Goal: Task Accomplishment & Management: Manage account settings

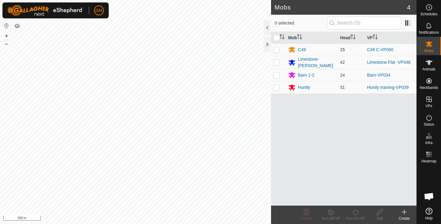
click at [280, 49] on td at bounding box center [278, 49] width 15 height 12
checkbox input "true"
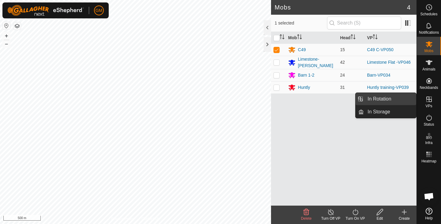
click at [377, 97] on link "In Rotation" at bounding box center [390, 99] width 52 height 12
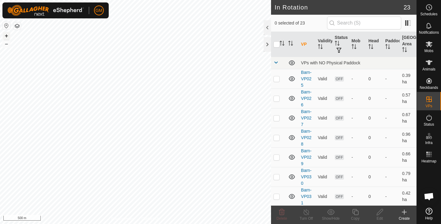
click at [6, 35] on button "+" at bounding box center [6, 35] width 7 height 7
click at [283, 213] on icon at bounding box center [282, 212] width 6 height 6
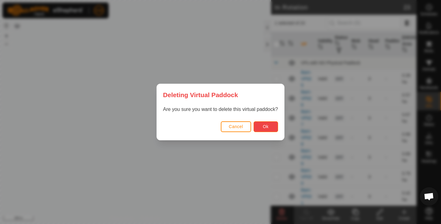
click at [266, 126] on span "Ok" at bounding box center [266, 126] width 6 height 5
checkbox input "false"
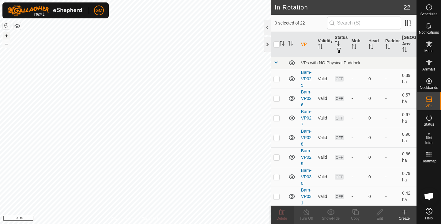
click at [8, 34] on button "+" at bounding box center [6, 35] width 7 height 7
checkbox input "true"
click at [355, 213] on icon at bounding box center [355, 211] width 8 height 7
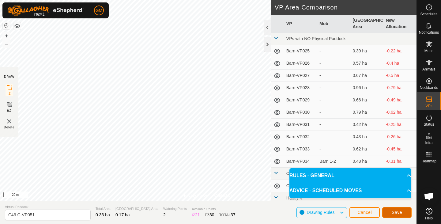
click at [394, 212] on span "Save" at bounding box center [397, 212] width 10 height 5
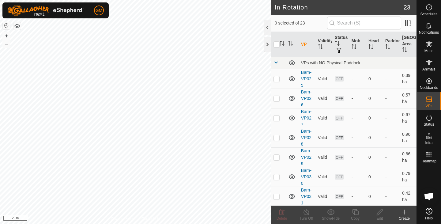
checkbox input "true"
click at [353, 210] on icon at bounding box center [355, 211] width 8 height 7
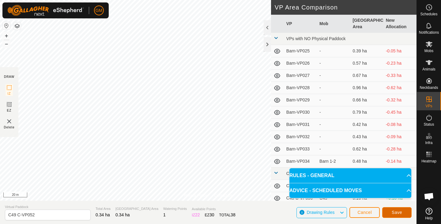
click at [396, 213] on span "Save" at bounding box center [397, 212] width 10 height 5
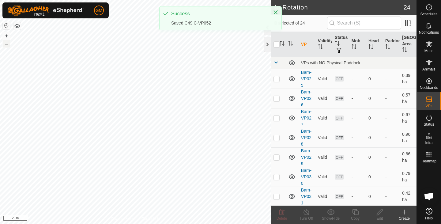
click at [8, 43] on button "–" at bounding box center [6, 43] width 7 height 7
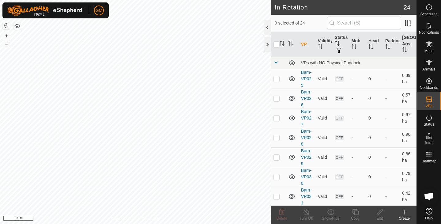
checkbox input "true"
click at [283, 212] on icon at bounding box center [282, 212] width 6 height 6
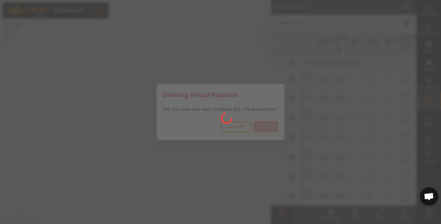
click at [257, 126] on div at bounding box center [220, 112] width 441 height 224
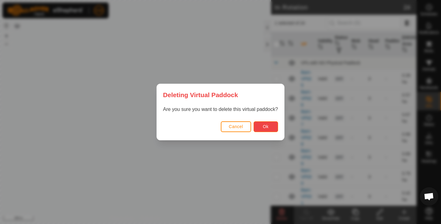
click at [266, 124] on button "Ok" at bounding box center [265, 126] width 24 height 11
checkbox input "false"
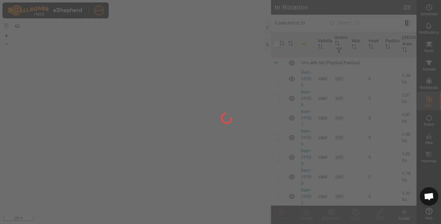
click at [5, 36] on div "GM Schedules Notifications Mobs Animals Neckbands VPs Status Infra Heatmap Help…" at bounding box center [220, 112] width 441 height 224
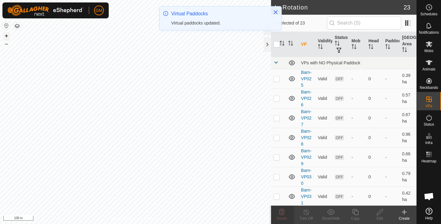
click at [5, 36] on button "+" at bounding box center [6, 35] width 7 height 7
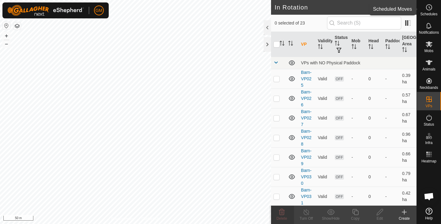
click at [429, 9] on icon at bounding box center [428, 7] width 7 height 7
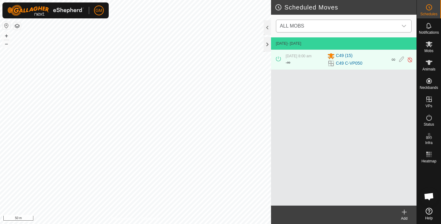
click at [405, 26] on icon "dropdown trigger" at bounding box center [403, 26] width 5 height 5
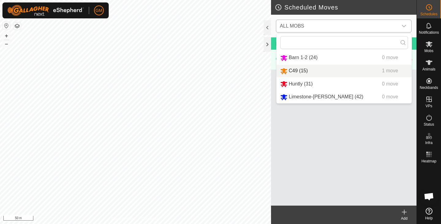
click at [302, 72] on li "C49 (15) 1 move" at bounding box center [343, 71] width 135 height 13
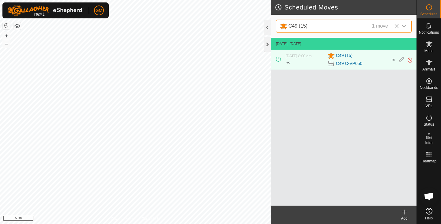
click at [332, 63] on icon at bounding box center [331, 64] width 6 height 6
click at [400, 62] on icon at bounding box center [401, 60] width 5 height 6
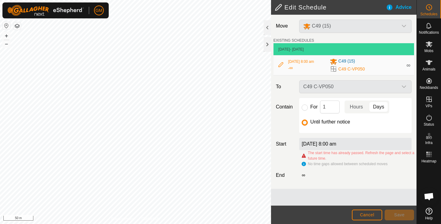
click at [280, 63] on icon at bounding box center [280, 64] width 5 height 5
click at [365, 214] on span "Cancel" at bounding box center [367, 214] width 14 height 5
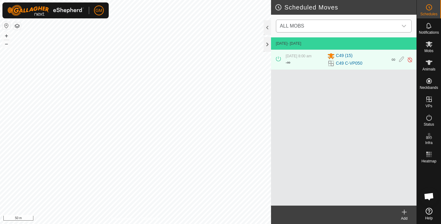
click at [404, 26] on icon "dropdown trigger" at bounding box center [403, 26] width 5 height 5
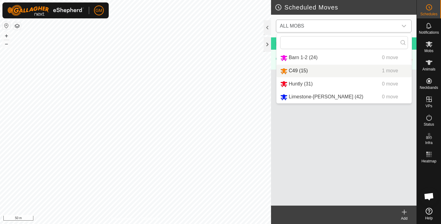
click at [300, 70] on li "C49 (15) 1 move" at bounding box center [343, 71] width 135 height 13
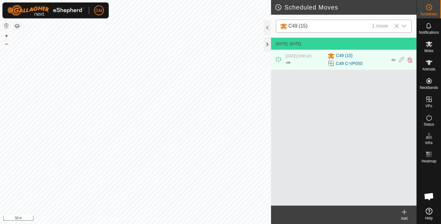
click at [404, 27] on icon "dropdown trigger" at bounding box center [404, 26] width 4 height 2
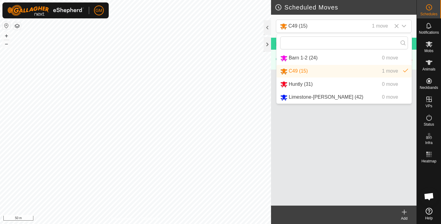
click at [373, 71] on li "C49 (15) 1 move" at bounding box center [343, 71] width 135 height 13
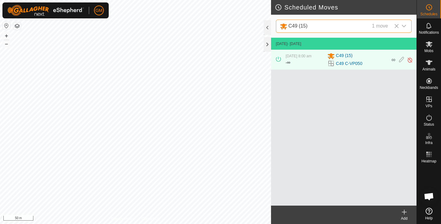
click at [277, 59] on icon at bounding box center [278, 59] width 5 height 5
click at [306, 58] on span "8 Oct 2025, 8:00 am" at bounding box center [299, 56] width 26 height 4
click at [338, 59] on span "C49 (15)" at bounding box center [344, 55] width 17 height 7
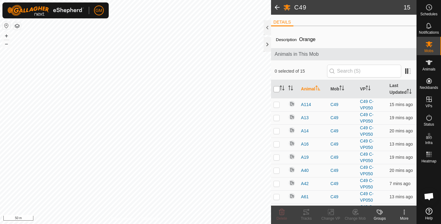
click at [278, 89] on input "checkbox" at bounding box center [276, 89] width 6 height 6
checkbox input "true"
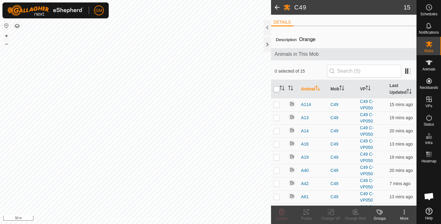
checkbox input "true"
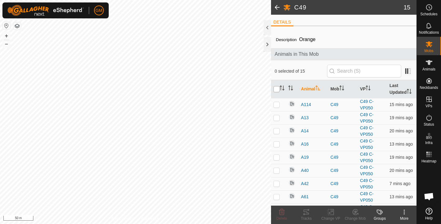
checkbox input "true"
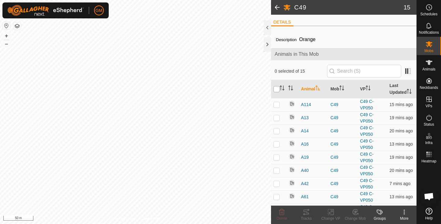
checkbox input "true"
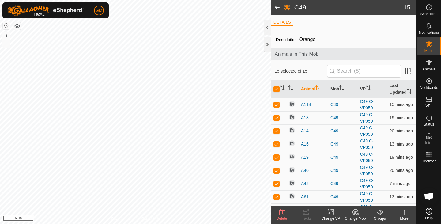
click at [278, 5] on span at bounding box center [277, 7] width 12 height 15
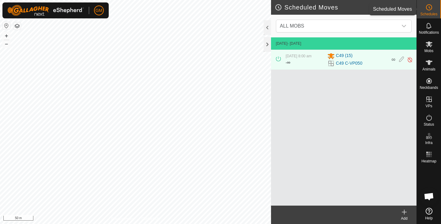
click at [433, 6] on es-schedule-vp-svg-icon at bounding box center [428, 7] width 11 height 10
click at [403, 27] on icon "dropdown trigger" at bounding box center [403, 26] width 5 height 5
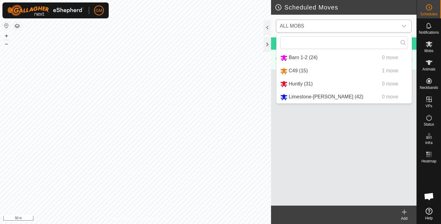
click at [350, 72] on li "C49 (15) 1 move" at bounding box center [343, 71] width 135 height 13
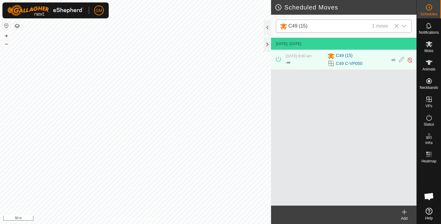
click at [404, 26] on icon "dropdown trigger" at bounding box center [403, 26] width 5 height 5
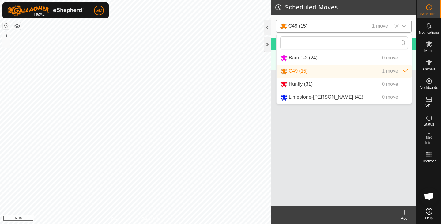
click at [404, 26] on icon "dropdown trigger" at bounding box center [403, 26] width 5 height 5
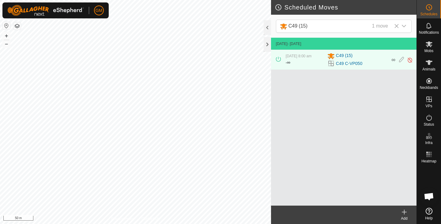
click at [301, 45] on span "- Today" at bounding box center [294, 44] width 14 height 4
click at [343, 62] on link "C49 C-VP050" at bounding box center [349, 63] width 26 height 6
click at [338, 56] on span "C49 (15)" at bounding box center [344, 55] width 17 height 7
click at [401, 61] on icon at bounding box center [401, 59] width 5 height 6
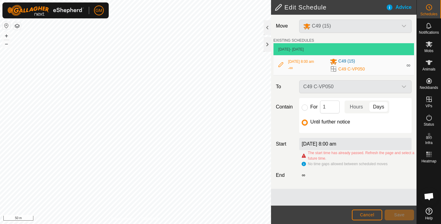
click at [403, 87] on div "C49 C-VP050" at bounding box center [355, 86] width 117 height 13
click at [342, 70] on span "C49 C-VP050" at bounding box center [351, 69] width 26 height 6
click at [367, 211] on button "Cancel" at bounding box center [367, 214] width 30 height 11
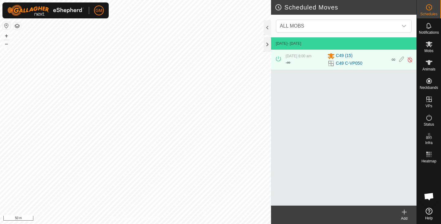
click at [405, 212] on icon at bounding box center [404, 212] width 4 height 0
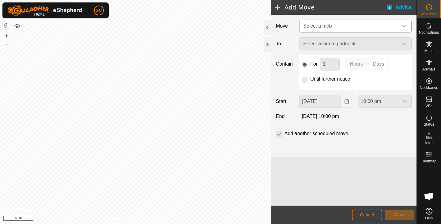
click at [403, 27] on icon "dropdown trigger" at bounding box center [403, 26] width 5 height 5
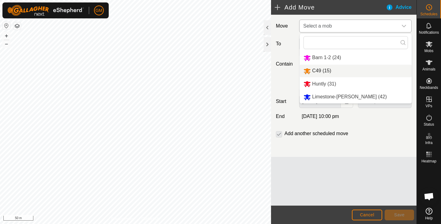
click at [329, 67] on li "C49 (15)" at bounding box center [356, 71] width 112 height 13
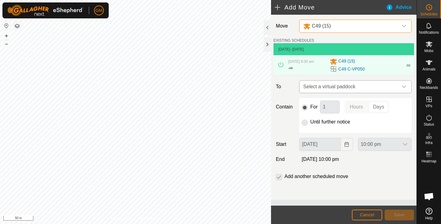
click at [405, 86] on icon "dropdown trigger" at bounding box center [403, 86] width 5 height 5
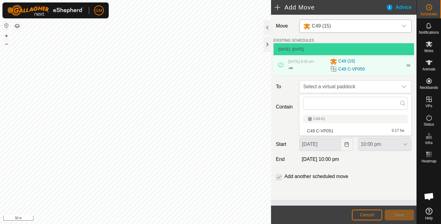
click at [344, 133] on li "C49 C-VP051 0.17 ha" at bounding box center [355, 130] width 104 height 9
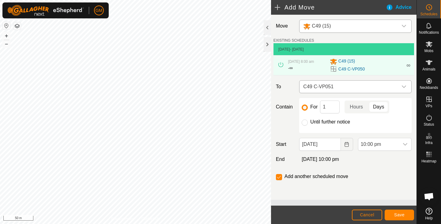
click at [404, 87] on icon "dropdown trigger" at bounding box center [404, 86] width 4 height 2
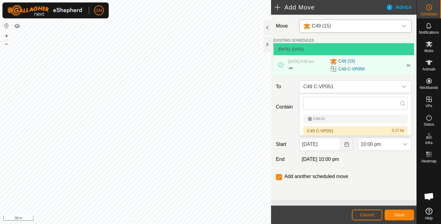
click at [354, 120] on div "C49-01" at bounding box center [355, 119] width 95 height 4
click at [343, 119] on div "C49-01" at bounding box center [355, 119] width 95 height 4
click at [347, 119] on div "C49-01" at bounding box center [355, 119] width 95 height 4
click at [364, 211] on button "Cancel" at bounding box center [367, 214] width 30 height 11
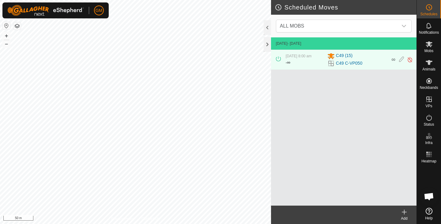
click at [403, 210] on icon at bounding box center [403, 211] width 7 height 7
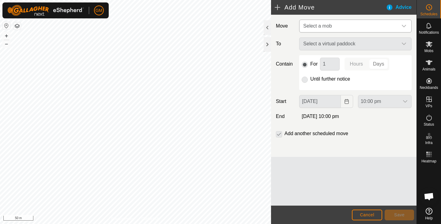
click at [405, 24] on icon "dropdown trigger" at bounding box center [403, 26] width 5 height 5
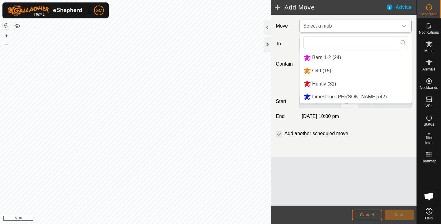
click at [326, 72] on li "C49 (15)" at bounding box center [356, 71] width 112 height 13
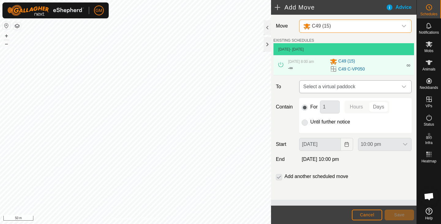
click at [405, 86] on icon "dropdown trigger" at bounding box center [404, 86] width 4 height 2
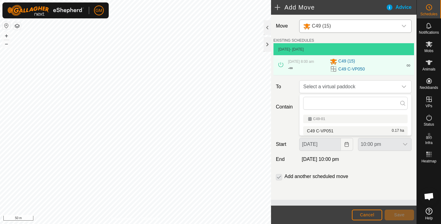
click at [346, 119] on div "C49-01" at bounding box center [355, 119] width 95 height 4
click at [337, 132] on li "C49 C-VP051 0.17 ha" at bounding box center [355, 130] width 104 height 9
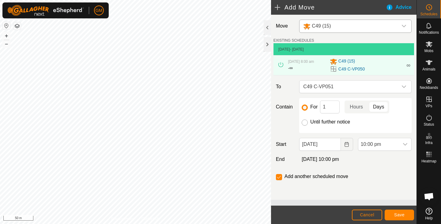
click at [305, 124] on input "Until further notice" at bounding box center [305, 122] width 6 height 6
radio input "true"
checkbox input "false"
click at [307, 106] on input "For" at bounding box center [305, 107] width 6 height 6
radio input "true"
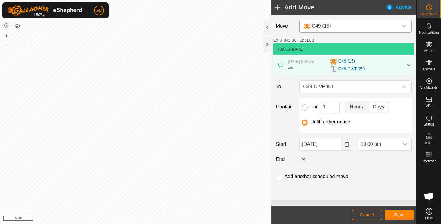
checkbox input "true"
click at [346, 144] on icon "Choose Date" at bounding box center [346, 144] width 4 height 5
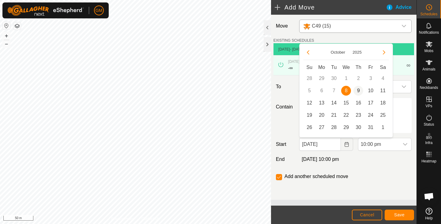
click at [358, 92] on span "9" at bounding box center [358, 91] width 10 height 10
type input "09 Oct, 2025"
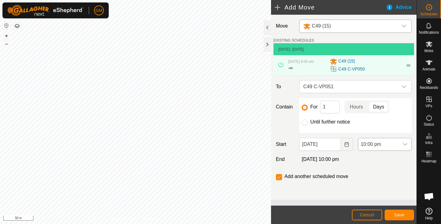
click at [405, 145] on icon "dropdown trigger" at bounding box center [405, 144] width 4 height 2
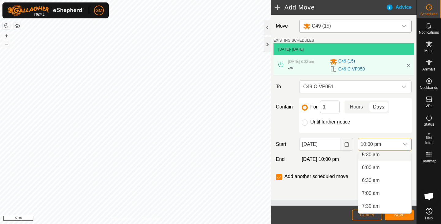
scroll to position [145, 0]
click at [371, 193] on li "7:00 am" at bounding box center [384, 193] width 53 height 12
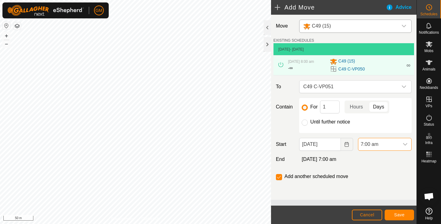
scroll to position [517, 0]
click at [279, 177] on input "checkbox" at bounding box center [279, 177] width 6 height 6
checkbox input "false"
click at [404, 214] on span "Save" at bounding box center [399, 214] width 10 height 5
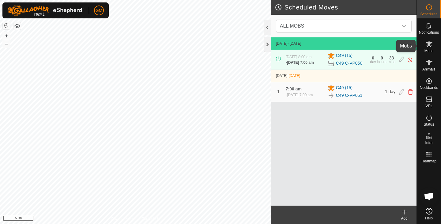
click at [428, 49] on span "Mobs" at bounding box center [428, 51] width 9 height 4
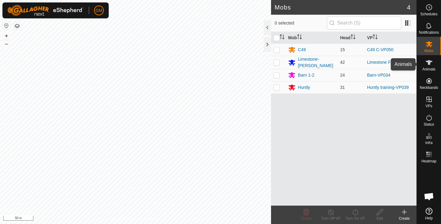
click at [429, 65] on icon at bounding box center [428, 62] width 7 height 7
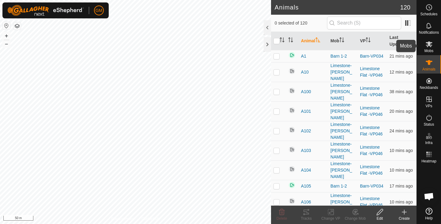
click at [428, 44] on icon at bounding box center [429, 44] width 7 height 6
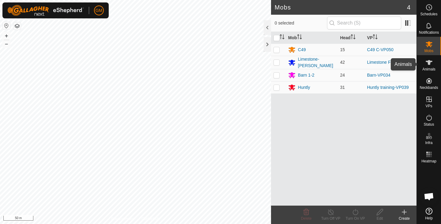
click at [430, 61] on icon at bounding box center [429, 62] width 7 height 5
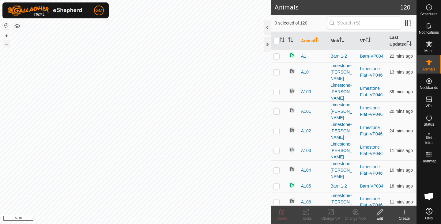
click at [7, 45] on button "–" at bounding box center [6, 43] width 7 height 7
click at [6, 34] on button "+" at bounding box center [6, 35] width 7 height 7
click at [425, 49] on span "Mobs" at bounding box center [428, 51] width 9 height 4
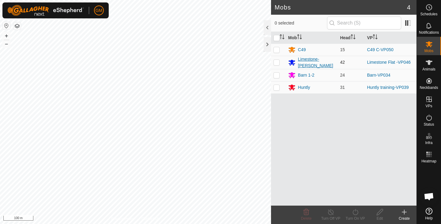
click at [316, 61] on div "Limestone-[PERSON_NAME]" at bounding box center [316, 62] width 37 height 13
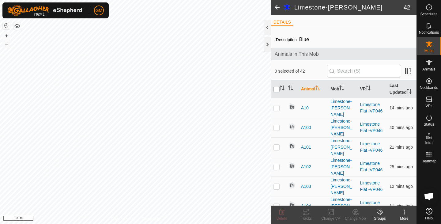
click at [277, 91] on input "checkbox" at bounding box center [276, 89] width 6 height 6
checkbox input "true"
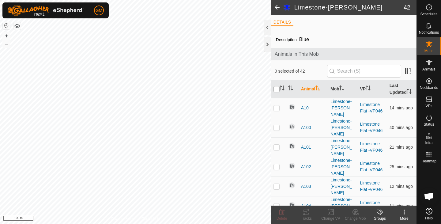
checkbox input "true"
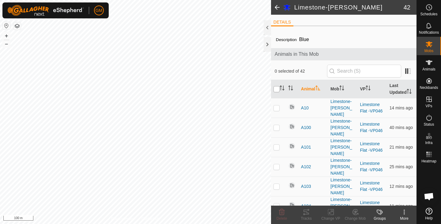
checkbox input "true"
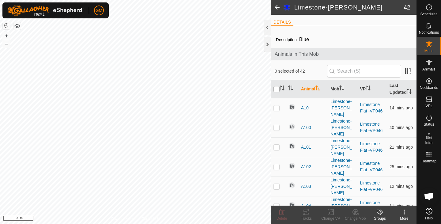
checkbox input "true"
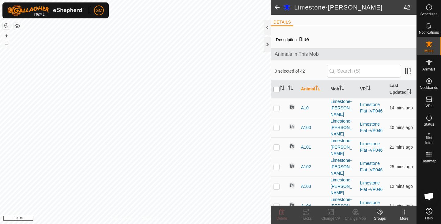
checkbox input "true"
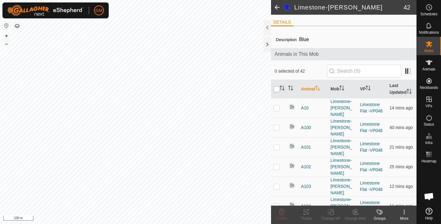
checkbox input "true"
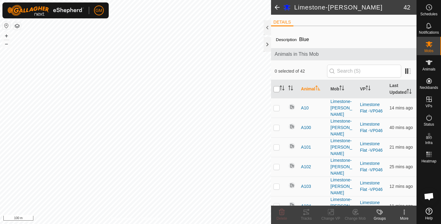
checkbox input "true"
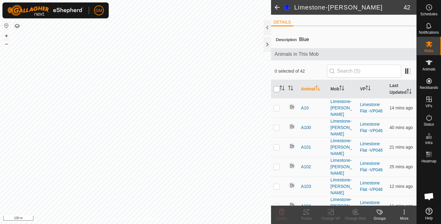
checkbox input "true"
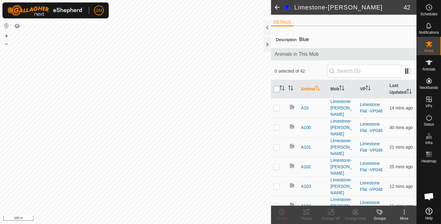
checkbox input "true"
click at [404, 212] on icon at bounding box center [404, 211] width 1 height 1
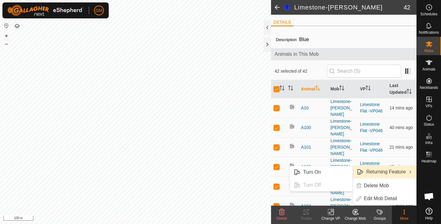
click at [389, 172] on link "Returning Feature" at bounding box center [384, 172] width 63 height 12
click at [376, 170] on span "Returning Feature" at bounding box center [385, 171] width 39 height 7
click at [410, 172] on link "Returning Feature" at bounding box center [384, 172] width 63 height 12
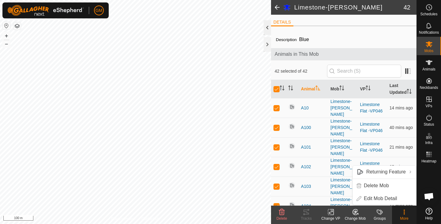
click at [266, 29] on div at bounding box center [267, 27] width 7 height 15
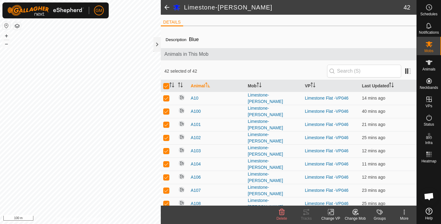
click at [404, 212] on icon at bounding box center [404, 211] width 1 height 1
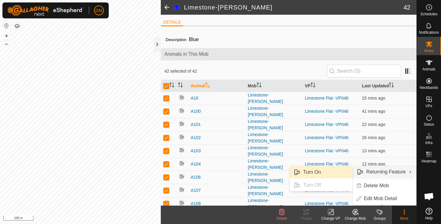
click at [322, 170] on link "Turn On" at bounding box center [321, 172] width 63 height 12
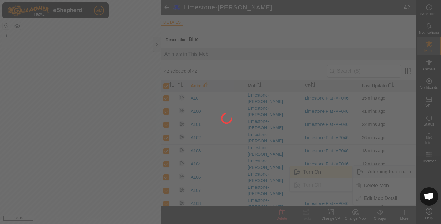
checkbox input "false"
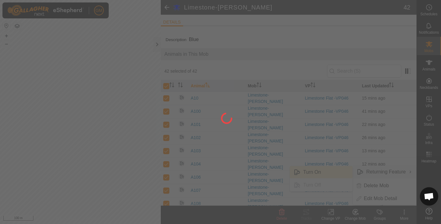
checkbox input "false"
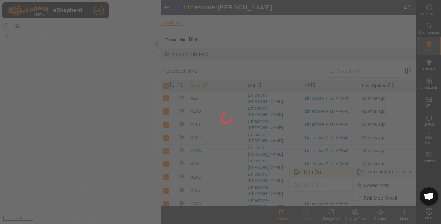
checkbox input "false"
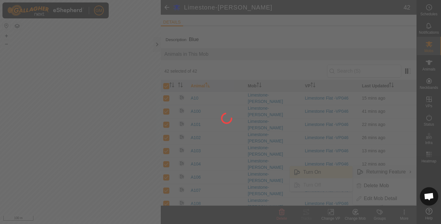
checkbox input "false"
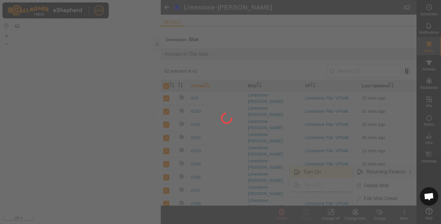
checkbox input "false"
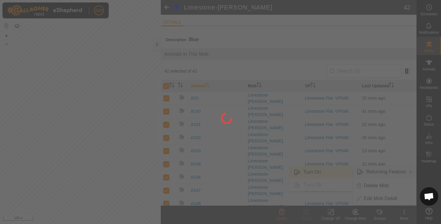
checkbox input "false"
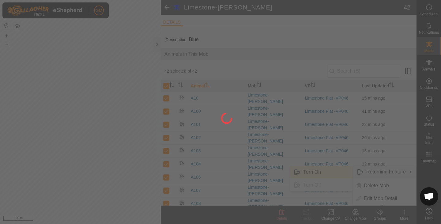
checkbox input "false"
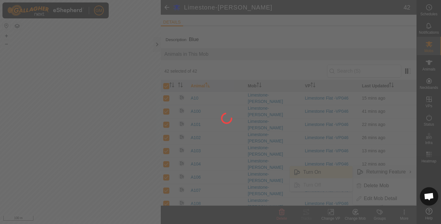
checkbox input "false"
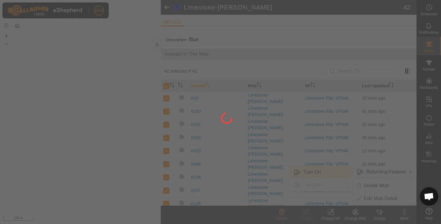
checkbox input "false"
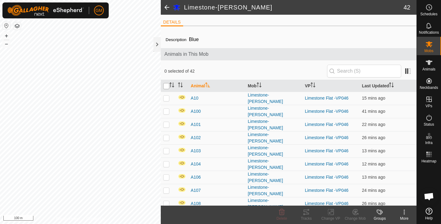
click at [168, 87] on input "checkbox" at bounding box center [166, 86] width 6 height 6
checkbox input "true"
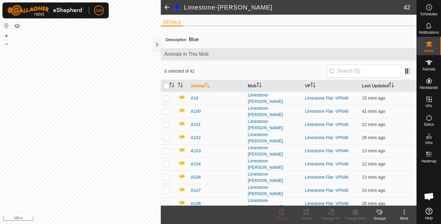
checkbox input "true"
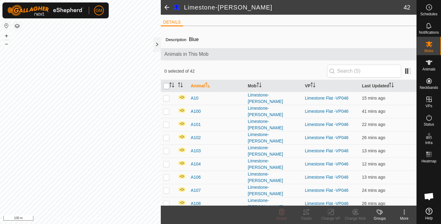
checkbox input "true"
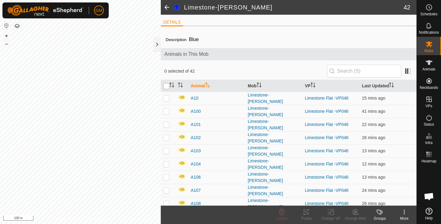
checkbox input "true"
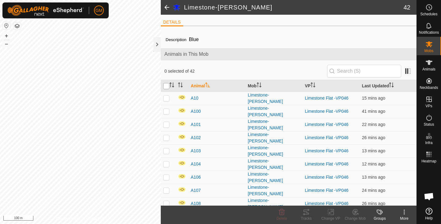
checkbox input "true"
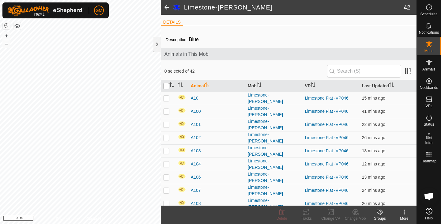
checkbox input "true"
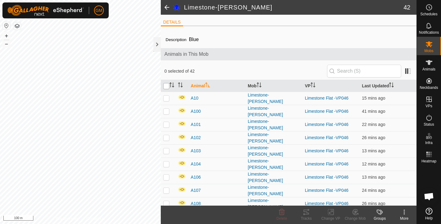
checkbox input "true"
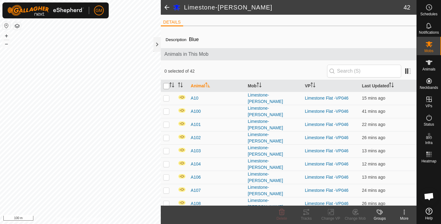
checkbox input "true"
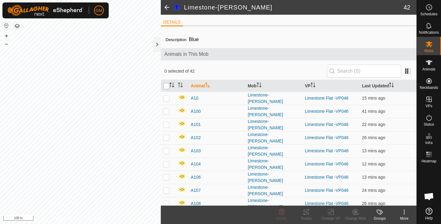
checkbox input "true"
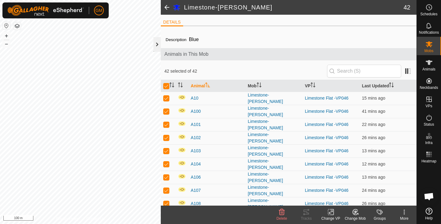
click at [155, 44] on div at bounding box center [156, 44] width 7 height 15
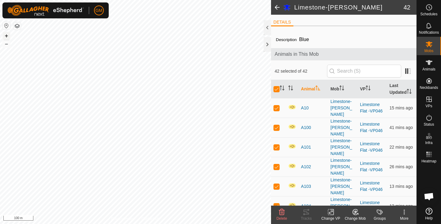
click at [8, 36] on button "+" at bounding box center [6, 35] width 7 height 7
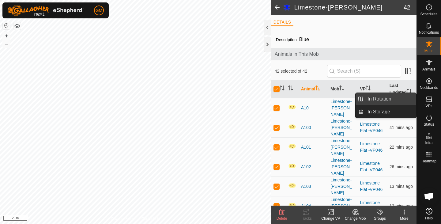
click at [377, 96] on link "In Rotation" at bounding box center [390, 99] width 52 height 12
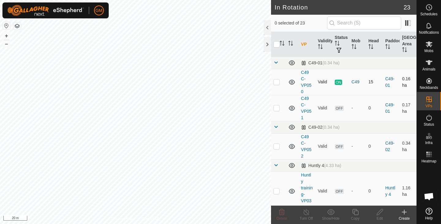
checkbox input "true"
click at [357, 210] on icon at bounding box center [355, 212] width 6 height 6
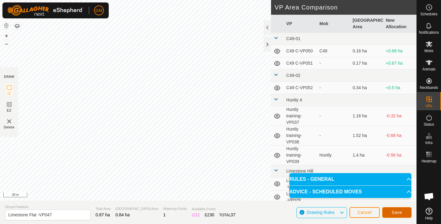
click at [404, 209] on button "Save" at bounding box center [396, 212] width 29 height 11
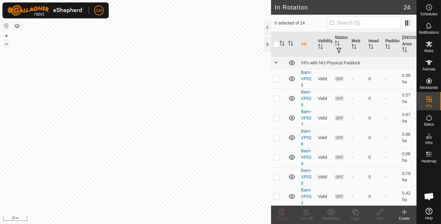
click at [6, 45] on button "–" at bounding box center [6, 43] width 7 height 7
click at [429, 44] on icon at bounding box center [429, 44] width 7 height 6
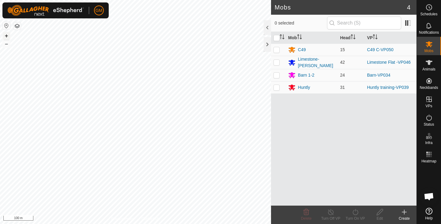
click at [7, 35] on button "+" at bounding box center [6, 35] width 7 height 7
click at [302, 73] on div "Barn 1-2" at bounding box center [306, 75] width 17 height 6
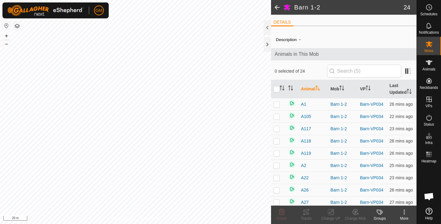
click at [404, 214] on icon at bounding box center [403, 211] width 7 height 7
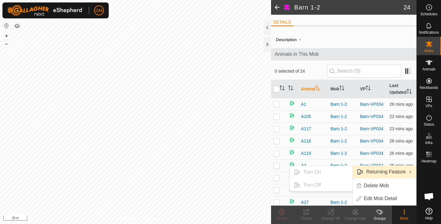
click at [411, 171] on icon "Returning Feature" at bounding box center [410, 171] width 4 height 5
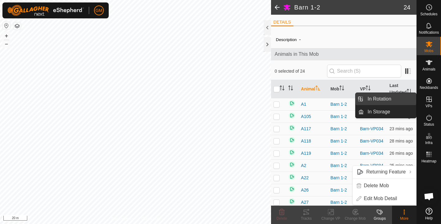
click at [386, 97] on link "In Rotation" at bounding box center [390, 99] width 52 height 12
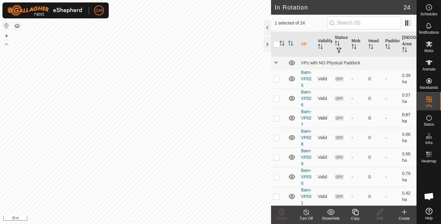
checkbox input "true"
click at [358, 211] on icon at bounding box center [355, 212] width 6 height 6
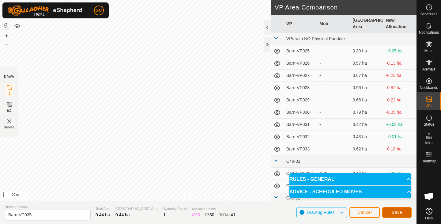
click at [388, 211] on button "Save" at bounding box center [396, 212] width 29 height 11
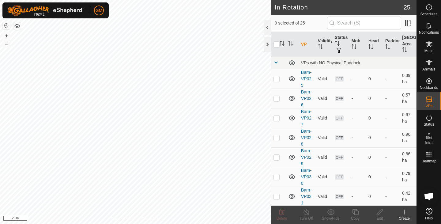
checkbox input "true"
click at [282, 211] on icon at bounding box center [282, 212] width 6 height 6
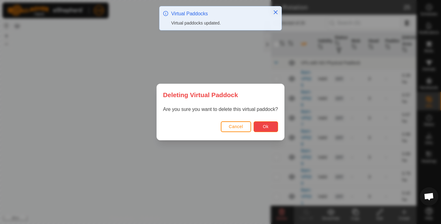
click at [262, 123] on button "Ok" at bounding box center [265, 126] width 24 height 11
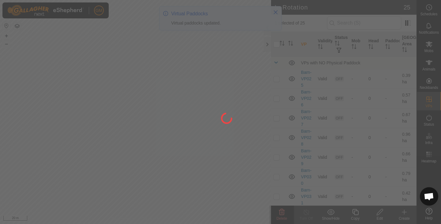
checkbox input "false"
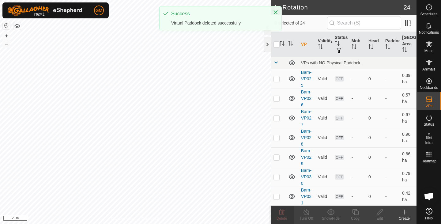
checkbox input "true"
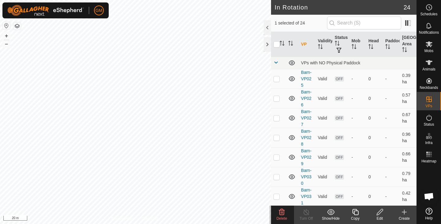
click at [280, 211] on icon at bounding box center [281, 211] width 7 height 7
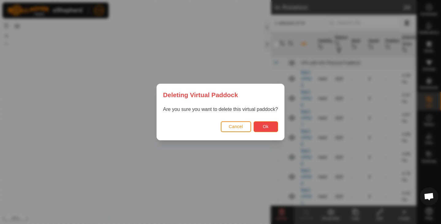
click at [265, 126] on span "Ok" at bounding box center [266, 126] width 6 height 5
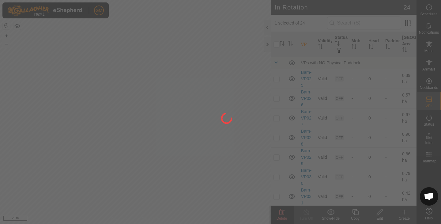
checkbox input "false"
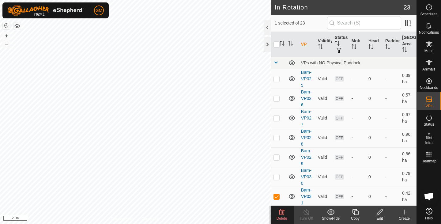
click at [281, 212] on icon at bounding box center [282, 212] width 6 height 6
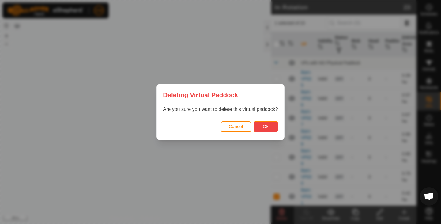
click at [265, 125] on span "Ok" at bounding box center [266, 126] width 6 height 5
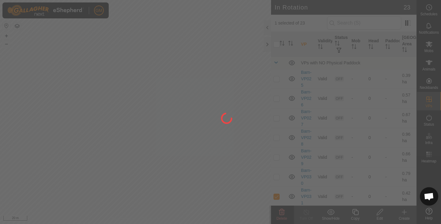
checkbox input "false"
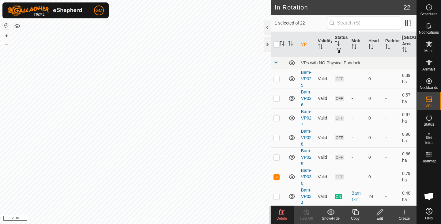
click at [282, 213] on icon at bounding box center [282, 212] width 6 height 6
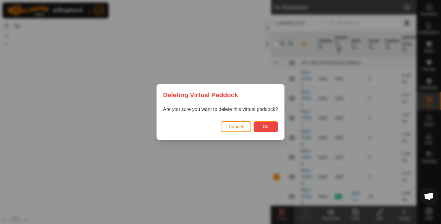
click at [266, 126] on span "Ok" at bounding box center [266, 126] width 6 height 5
checkbox input "false"
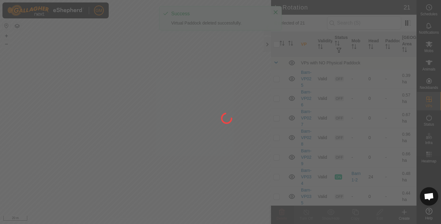
click at [163, 72] on div at bounding box center [220, 112] width 441 height 224
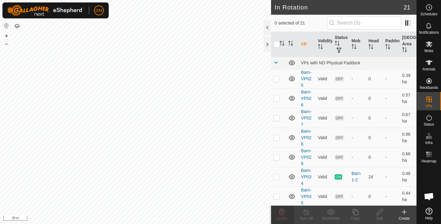
checkbox input "true"
click at [281, 212] on icon at bounding box center [282, 212] width 6 height 6
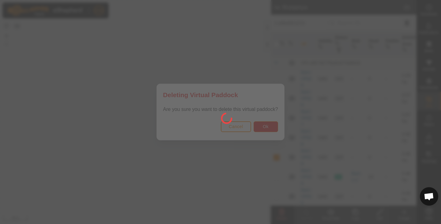
click at [263, 127] on div at bounding box center [220, 112] width 441 height 224
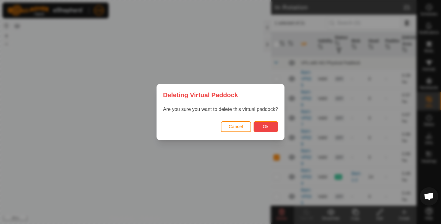
click at [267, 124] on span "Ok" at bounding box center [266, 126] width 6 height 5
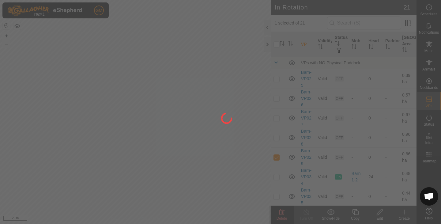
checkbox input "false"
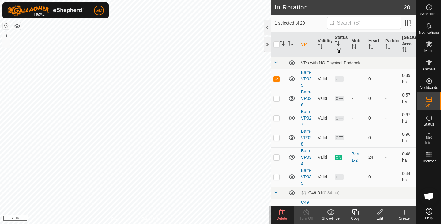
click at [282, 213] on icon at bounding box center [281, 211] width 7 height 7
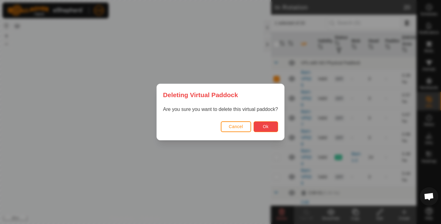
click at [266, 123] on button "Ok" at bounding box center [265, 126] width 24 height 11
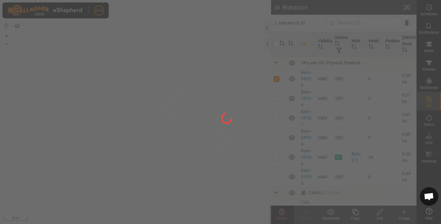
checkbox input "false"
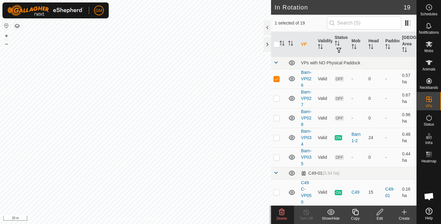
click at [281, 213] on icon at bounding box center [282, 212] width 6 height 6
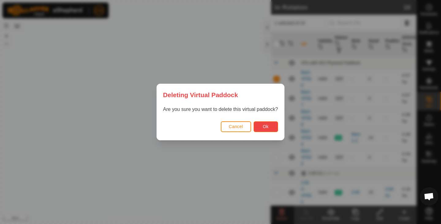
click at [263, 124] on span "Ok" at bounding box center [266, 126] width 6 height 5
checkbox input "false"
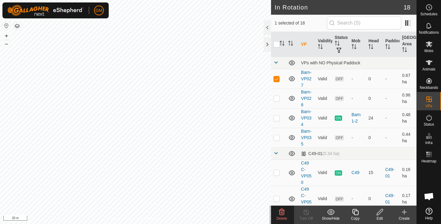
click at [286, 213] on delete-svg-icon at bounding box center [281, 211] width 24 height 7
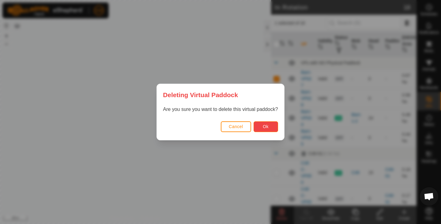
click at [267, 126] on span "Ok" at bounding box center [266, 126] width 6 height 5
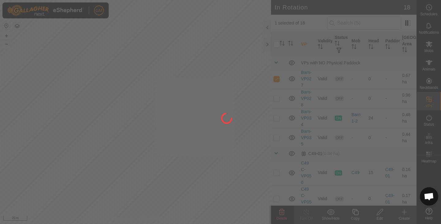
checkbox input "false"
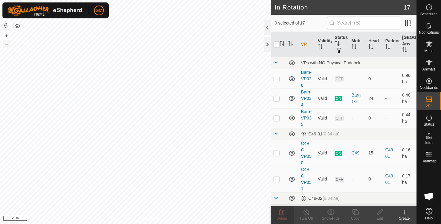
click at [8, 44] on button "–" at bounding box center [6, 43] width 7 height 7
checkbox input "true"
click at [354, 212] on icon at bounding box center [355, 211] width 8 height 7
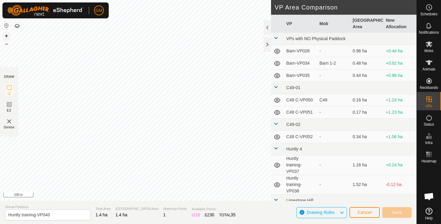
click at [6, 35] on button "+" at bounding box center [6, 35] width 7 height 7
click at [268, 44] on div at bounding box center [267, 44] width 7 height 15
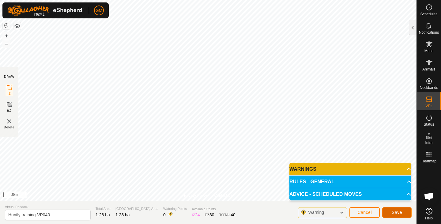
click at [394, 210] on span "Save" at bounding box center [397, 212] width 10 height 5
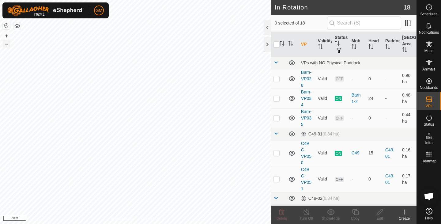
click at [6, 44] on button "–" at bounding box center [6, 43] width 7 height 7
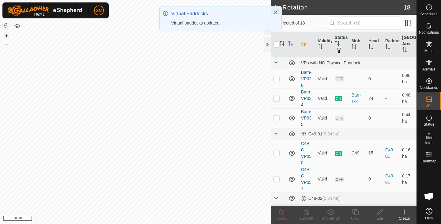
click at [6, 36] on button "+" at bounding box center [6, 35] width 7 height 7
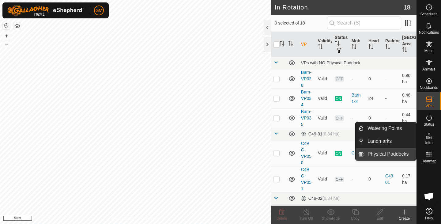
click at [388, 154] on link "Physical Paddocks" at bounding box center [390, 154] width 52 height 12
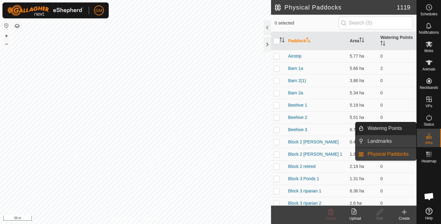
click at [379, 141] on link "Landmarks" at bounding box center [390, 141] width 52 height 12
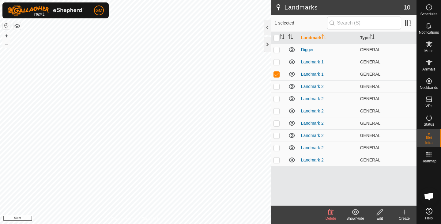
click at [332, 212] on icon at bounding box center [331, 212] width 6 height 6
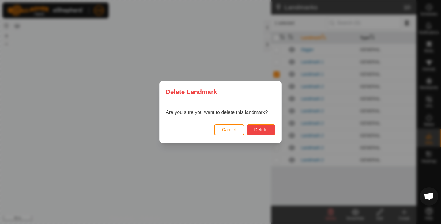
click at [263, 129] on span "Delete" at bounding box center [260, 129] width 13 height 5
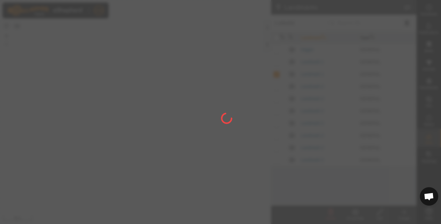
checkbox input "false"
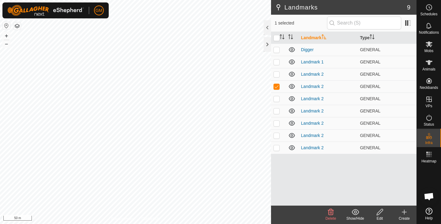
click at [331, 212] on icon at bounding box center [330, 211] width 7 height 7
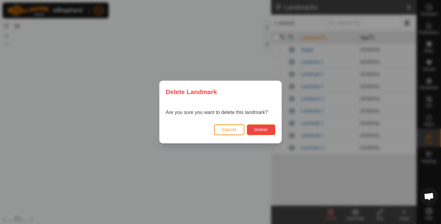
click at [266, 131] on span "Delete" at bounding box center [260, 129] width 13 height 5
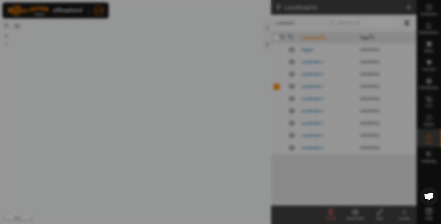
checkbox input "false"
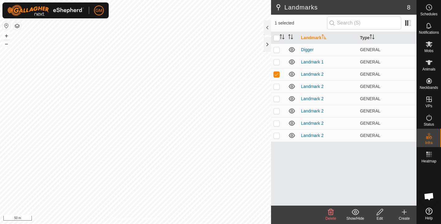
click at [330, 212] on icon at bounding box center [331, 212] width 6 height 6
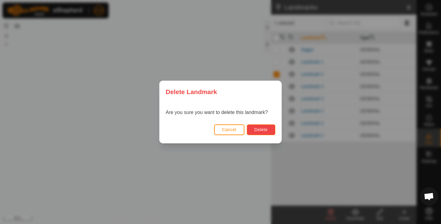
click at [259, 129] on span "Delete" at bounding box center [260, 129] width 13 height 5
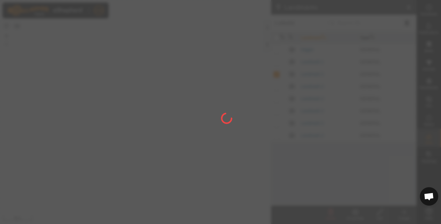
checkbox input "false"
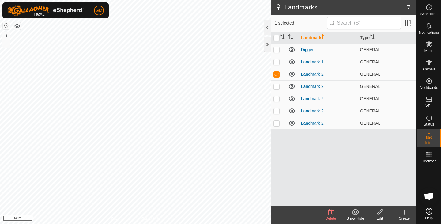
click at [329, 213] on icon at bounding box center [330, 211] width 7 height 7
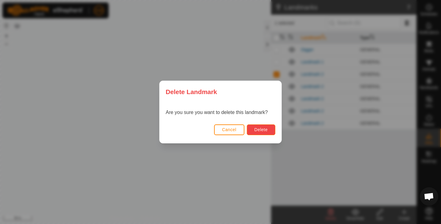
click at [261, 129] on span "Delete" at bounding box center [260, 129] width 13 height 5
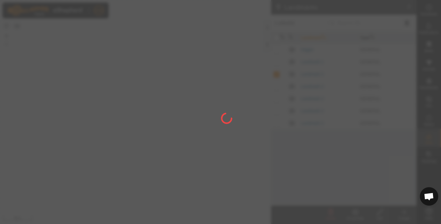
checkbox input "false"
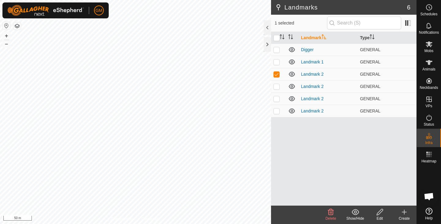
click at [329, 212] on icon at bounding box center [330, 211] width 7 height 7
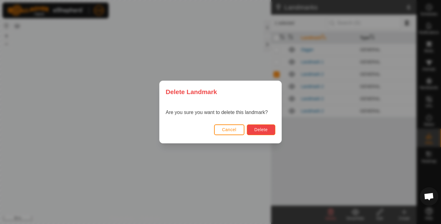
click at [261, 128] on span "Delete" at bounding box center [260, 129] width 13 height 5
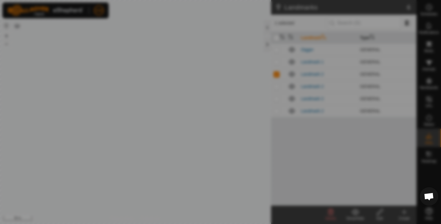
checkbox input "false"
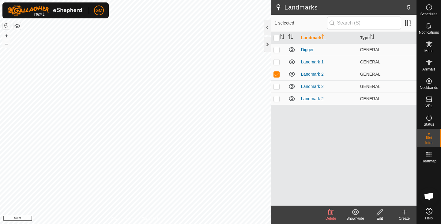
click at [330, 212] on icon at bounding box center [331, 212] width 6 height 6
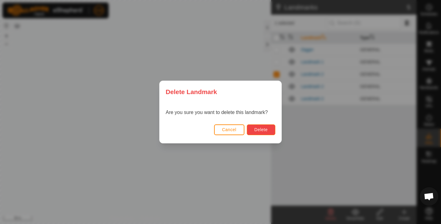
click at [255, 127] on span "Delete" at bounding box center [260, 129] width 13 height 5
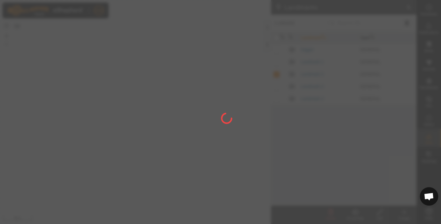
checkbox input "false"
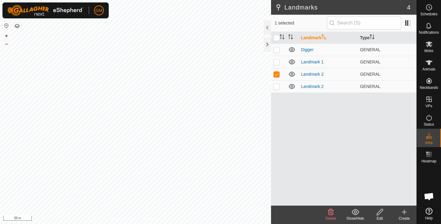
click at [330, 212] on icon at bounding box center [331, 212] width 6 height 6
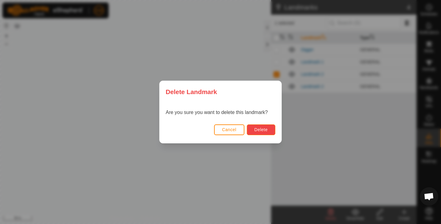
click at [261, 131] on span "Delete" at bounding box center [260, 129] width 13 height 5
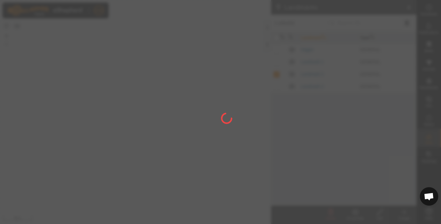
checkbox input "false"
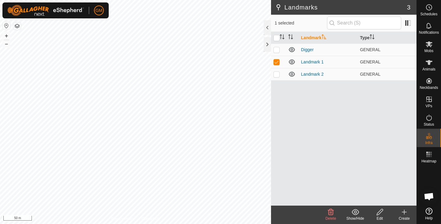
click at [330, 211] on icon at bounding box center [331, 212] width 6 height 6
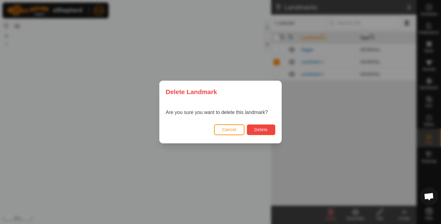
click at [260, 128] on span "Delete" at bounding box center [260, 129] width 13 height 5
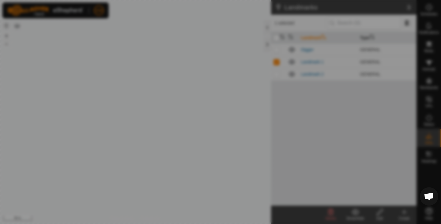
checkbox input "false"
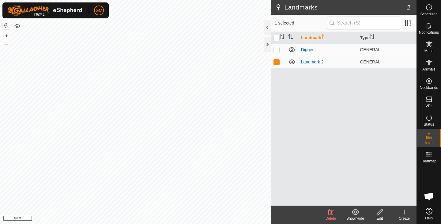
click at [330, 211] on icon at bounding box center [330, 211] width 7 height 7
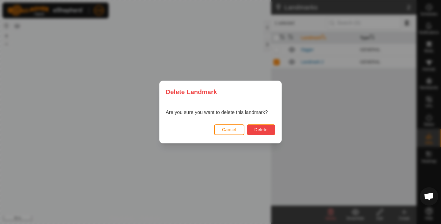
click at [266, 130] on span "Delete" at bounding box center [260, 129] width 13 height 5
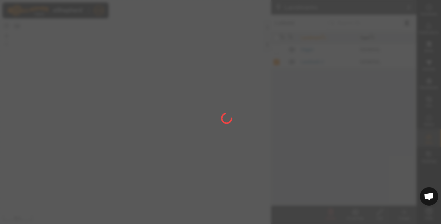
checkbox input "false"
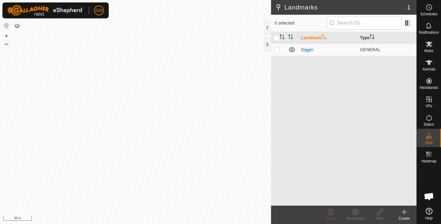
click at [8, 43] on button "–" at bounding box center [6, 43] width 7 height 7
click at [429, 156] on rect at bounding box center [429, 157] width 2 height 2
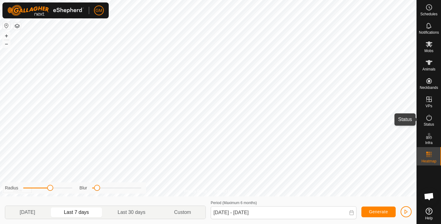
click at [430, 115] on icon at bounding box center [428, 117] width 7 height 7
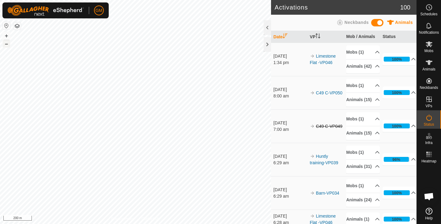
click at [4, 45] on button "–" at bounding box center [6, 43] width 7 height 7
click at [6, 35] on button "+" at bounding box center [6, 35] width 7 height 7
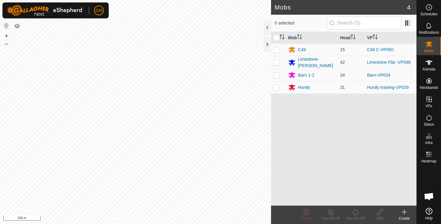
click at [432, 211] on icon at bounding box center [429, 211] width 7 height 7
click at [428, 212] on icon at bounding box center [429, 211] width 7 height 7
